Goal: Task Accomplishment & Management: Manage account settings

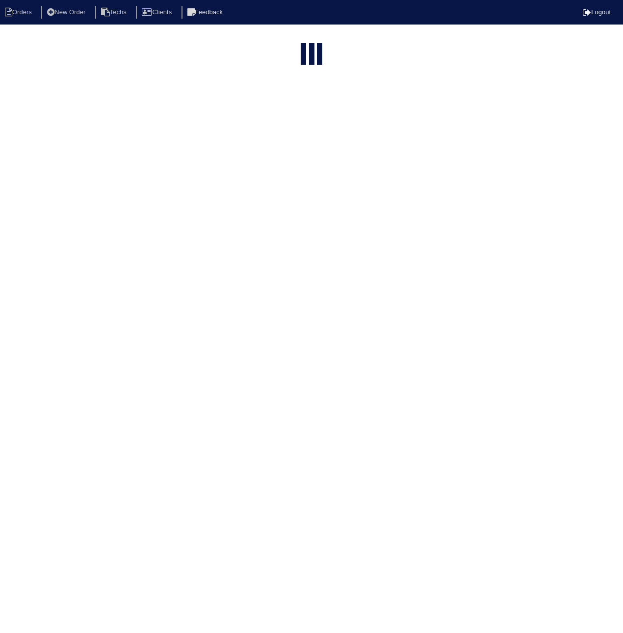
select select "15"
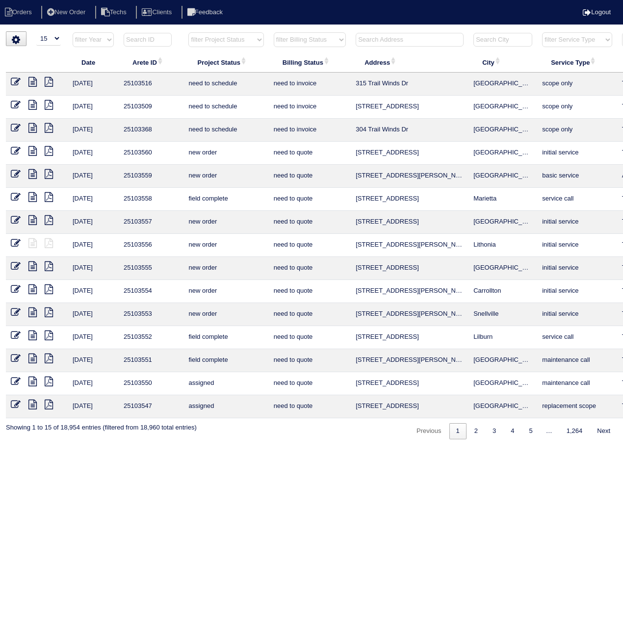
click at [148, 39] on input "text" at bounding box center [148, 40] width 48 height 14
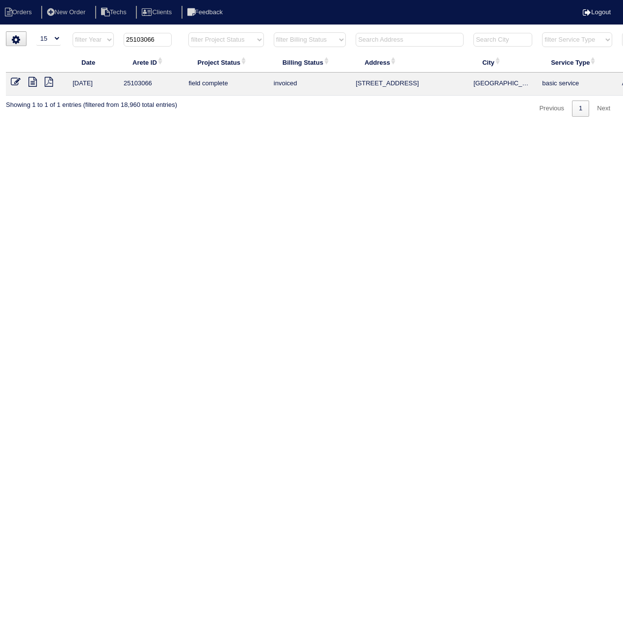
type input "25103066"
click at [12, 80] on icon at bounding box center [16, 82] width 10 height 10
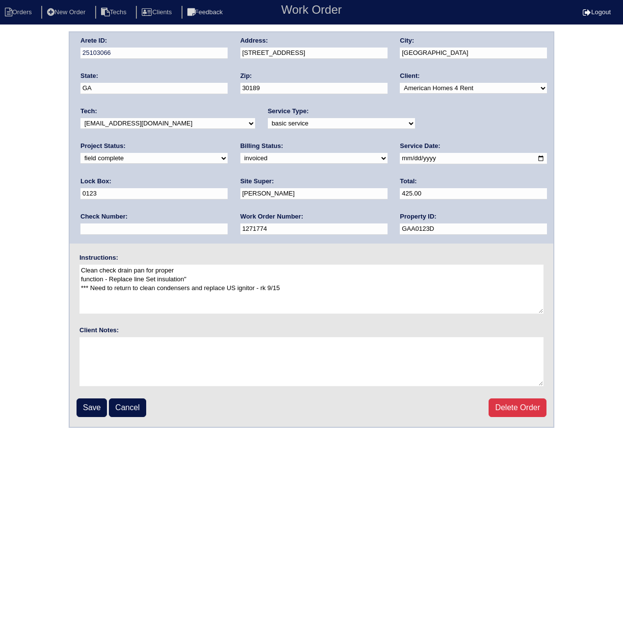
click at [240, 158] on select "need to quote quoted need to invoice invoiced paid warranty purchase order need…" at bounding box center [313, 158] width 147 height 11
select select "paid"
click at [240, 153] on select "need to quote quoted need to invoice invoiced paid warranty purchase order need…" at bounding box center [313, 158] width 147 height 11
click at [227, 224] on input "text" at bounding box center [153, 229] width 147 height 11
paste input "092625A"
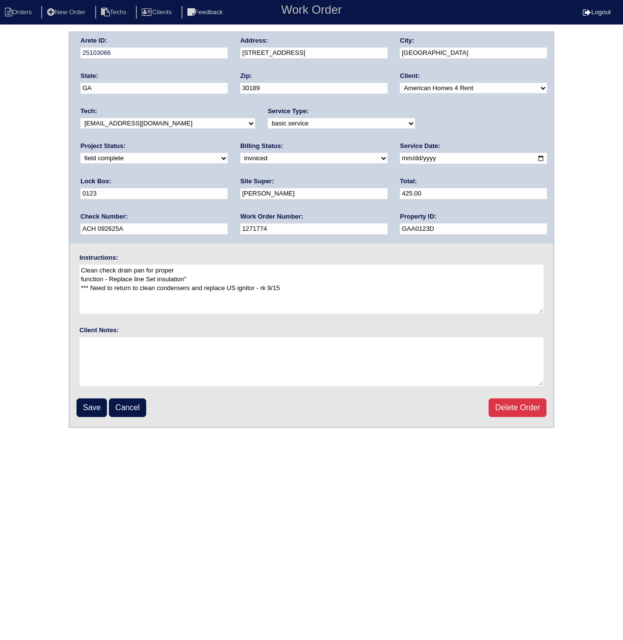
drag, startPoint x: 464, startPoint y: 196, endPoint x: 387, endPoint y: 192, distance: 77.0
click at [387, 192] on div "Arete ID: 25103066 Address: 622 Keeneland Terrace City: Woodstock State: GA Zip…" at bounding box center [311, 137] width 483 height 211
type input "ACH 092625A"
click at [96, 402] on input "Save" at bounding box center [91, 408] width 30 height 19
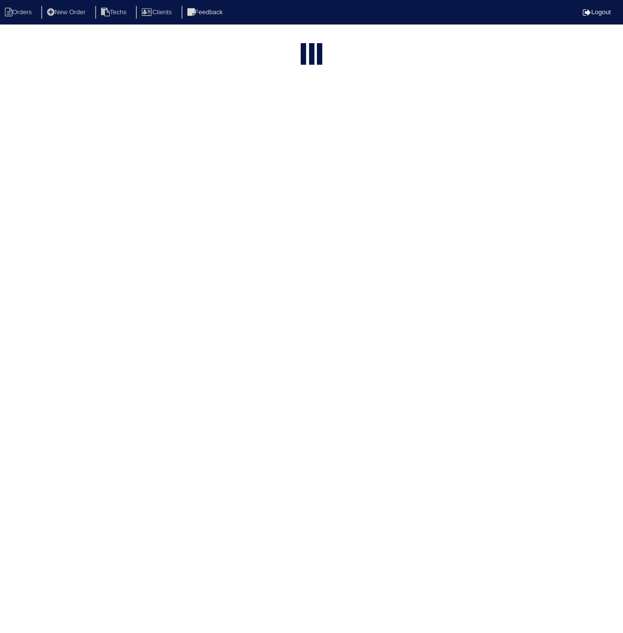
select select "15"
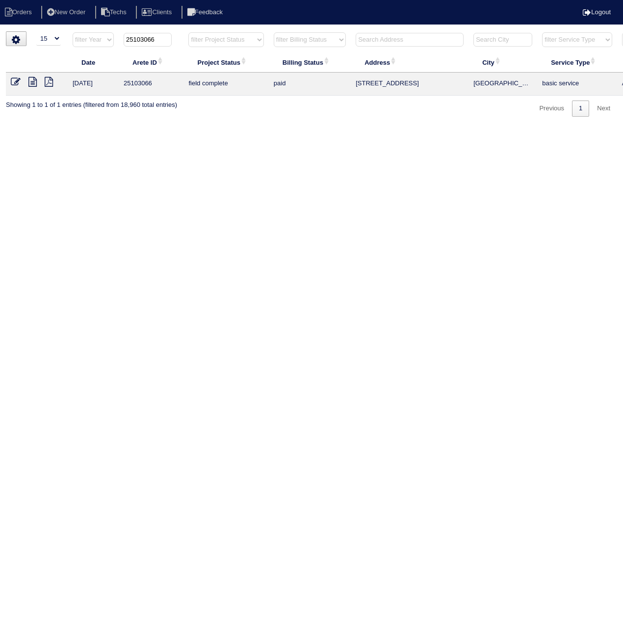
drag, startPoint x: 147, startPoint y: 37, endPoint x: 174, endPoint y: 40, distance: 27.1
click at [174, 40] on th "25103066" at bounding box center [151, 42] width 65 height 20
type input "25103401"
click at [15, 83] on icon at bounding box center [16, 82] width 10 height 10
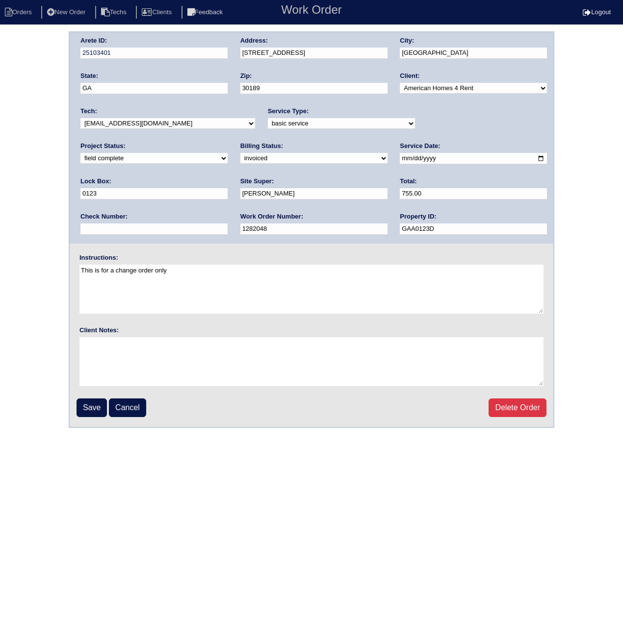
click at [240, 159] on select "need to quote quoted need to invoice invoiced paid warranty purchase order need…" at bounding box center [313, 158] width 147 height 11
select select "paid"
click at [240, 153] on select "need to quote quoted need to invoice invoiced paid warranty purchase order need…" at bounding box center [313, 158] width 147 height 11
paste input "ACH 092625A"
type input "ACH 092625A"
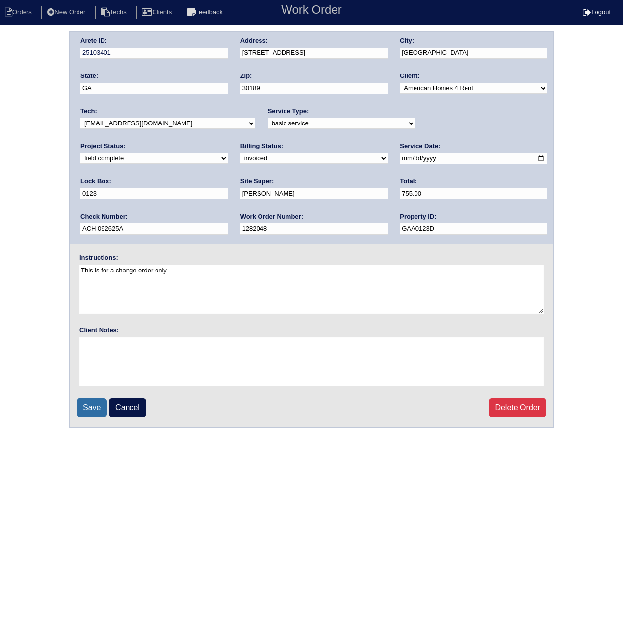
click at [80, 399] on input "Save" at bounding box center [91, 408] width 30 height 19
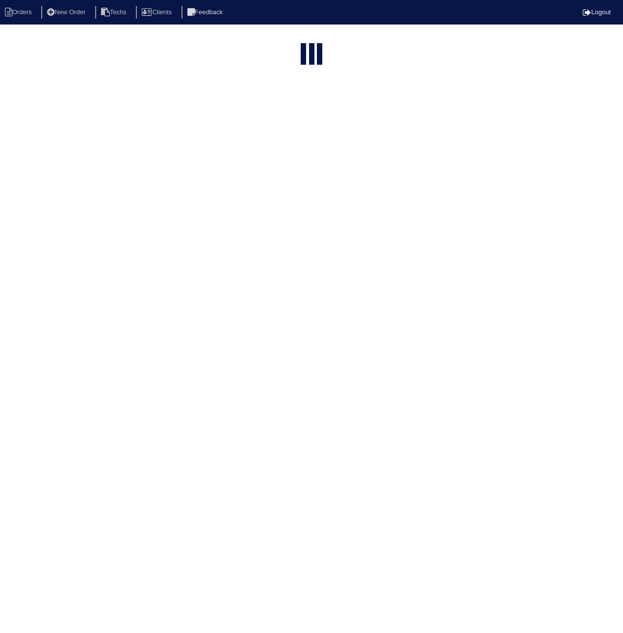
select select "15"
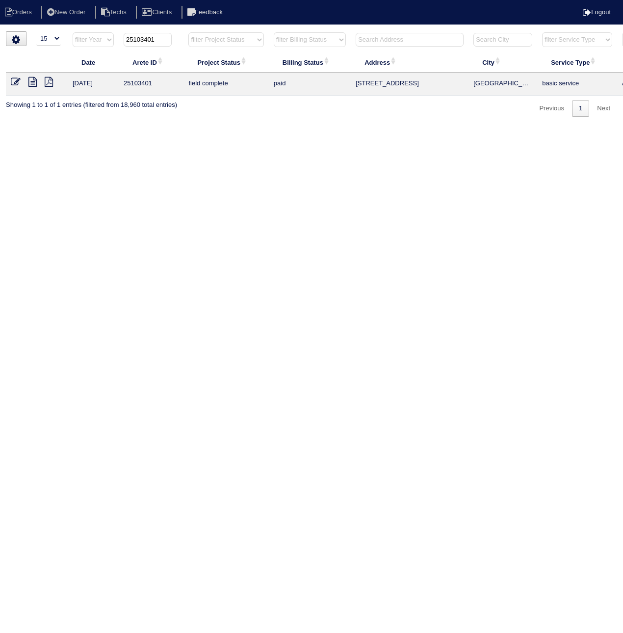
drag, startPoint x: 146, startPoint y: 43, endPoint x: 179, endPoint y: 42, distance: 32.9
click at [179, 42] on th "25103401" at bounding box center [151, 42] width 65 height 20
type input "25103299"
click at [11, 80] on icon at bounding box center [16, 82] width 10 height 10
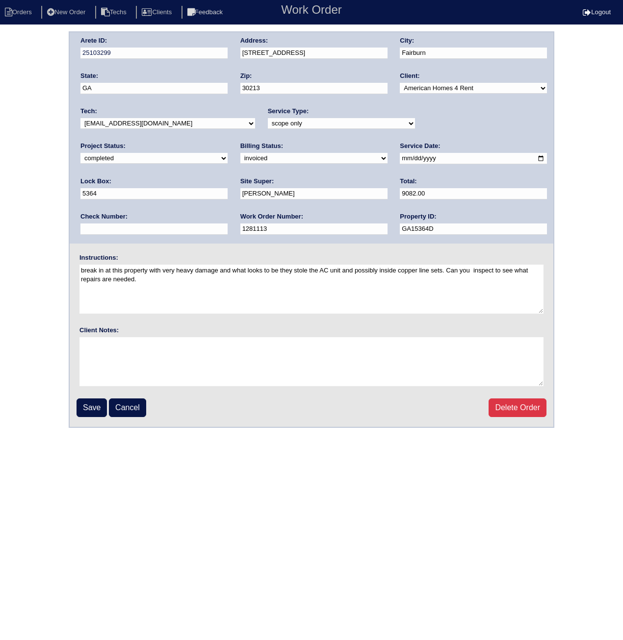
drag, startPoint x: 142, startPoint y: 156, endPoint x: 140, endPoint y: 160, distance: 5.0
click at [240, 156] on select "need to quote quoted need to invoice invoiced paid warranty purchase order need…" at bounding box center [313, 158] width 147 height 11
select select "paid"
click at [240, 153] on select "need to quote quoted need to invoice invoiced paid warranty purchase order need…" at bounding box center [313, 158] width 147 height 11
paste input "ACH 092625A"
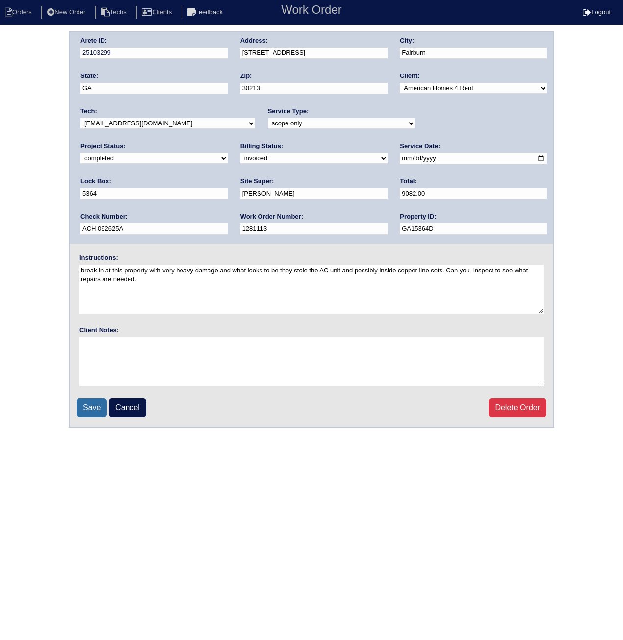
type input "ACH 092625A"
click at [90, 412] on input "Save" at bounding box center [91, 408] width 30 height 19
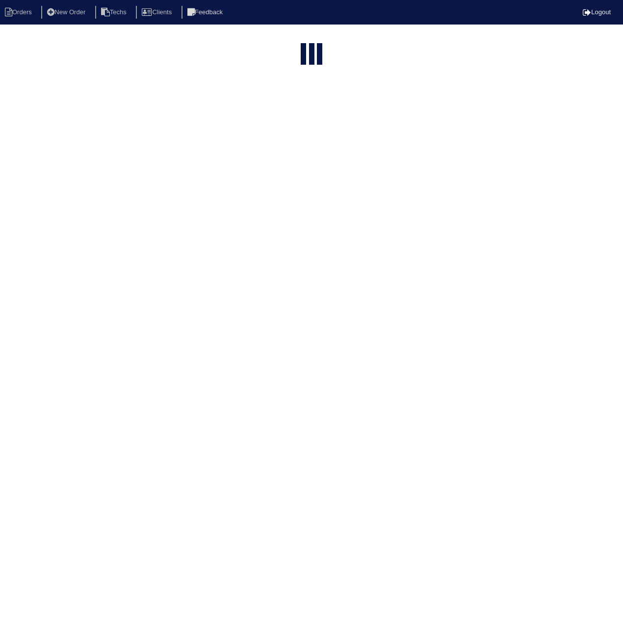
select select "15"
